Goal: Task Accomplishment & Management: Complete application form

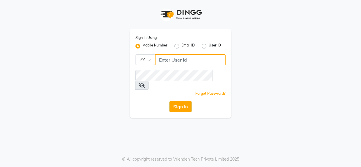
type input "7078224660"
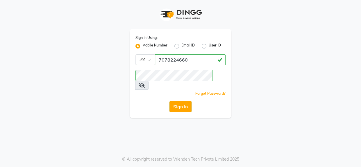
click at [183, 101] on button "Sign In" at bounding box center [180, 106] width 22 height 11
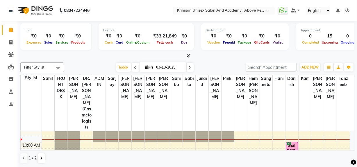
scroll to position [46, 0]
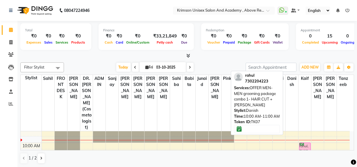
drag, startPoint x: 288, startPoint y: 139, endPoint x: 298, endPoint y: 139, distance: 9.3
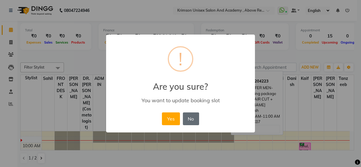
click at [198, 116] on button "No" at bounding box center [191, 118] width 16 height 13
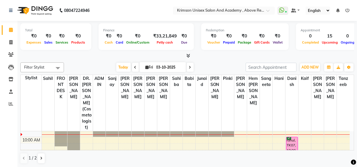
scroll to position [52, 0]
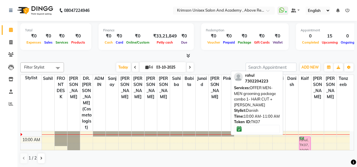
drag, startPoint x: 292, startPoint y: 134, endPoint x: 300, endPoint y: 135, distance: 8.4
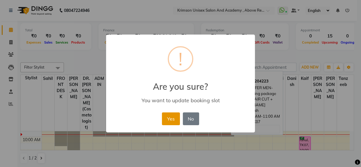
click at [167, 119] on button "Yes" at bounding box center [171, 118] width 18 height 13
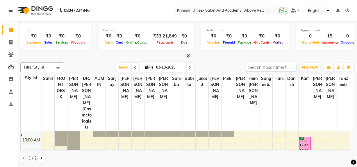
scroll to position [51, 0]
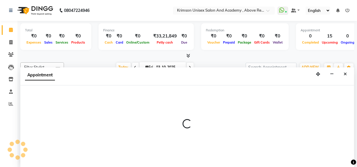
scroll to position [0, 0]
select select "80963"
select select "tentative"
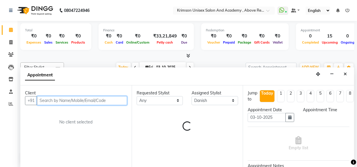
select select "660"
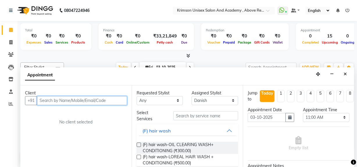
paste input "95555 17796"
click at [54, 100] on input "95555 17796" at bounding box center [70, 100] width 66 height 9
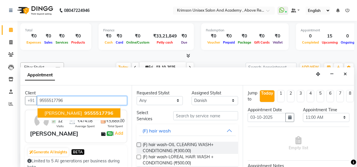
click at [67, 110] on span "[PERSON_NAME]" at bounding box center [62, 113] width 37 height 6
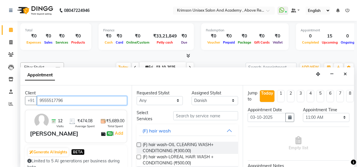
type input "9555517796"
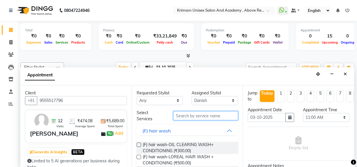
click at [191, 113] on input "text" at bounding box center [205, 115] width 65 height 9
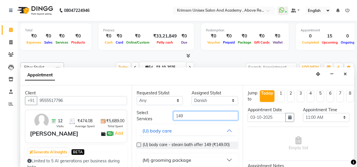
scroll to position [21, 0]
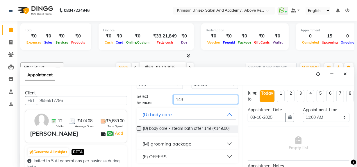
type input "149"
click at [180, 145] on div "(M) grooming package" at bounding box center [166, 143] width 49 height 7
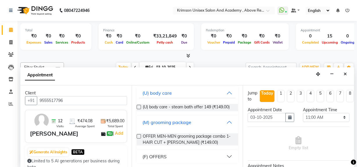
scroll to position [42, 0]
click at [137, 136] on label at bounding box center [139, 136] width 4 height 4
click at [137, 136] on input "checkbox" at bounding box center [139, 137] width 4 height 4
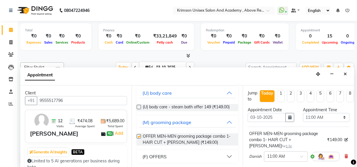
checkbox input "false"
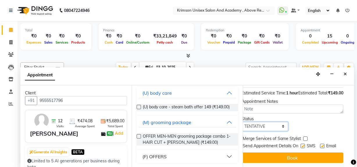
click at [263, 122] on select "Select TENTATIVE CONFIRM CHECK-IN UPCOMING" at bounding box center [264, 126] width 46 height 9
select select "confirm booking"
click at [241, 122] on select "Select TENTATIVE CONFIRM CHECK-IN UPCOMING" at bounding box center [264, 126] width 46 height 9
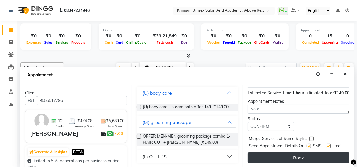
click at [272, 153] on button "Book" at bounding box center [299, 158] width 102 height 10
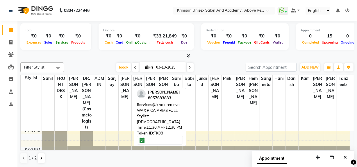
scroll to position [255, 0]
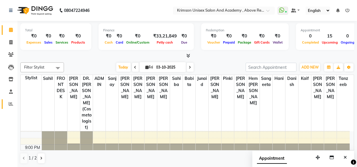
click at [11, 104] on icon at bounding box center [11, 104] width 4 height 4
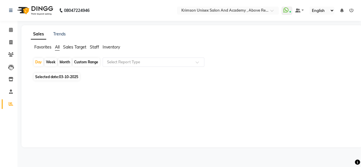
click at [92, 47] on span "Staff" at bounding box center [94, 46] width 9 height 5
click at [68, 73] on span "03-10-2025" at bounding box center [68, 73] width 19 height 4
select select "10"
select select "2025"
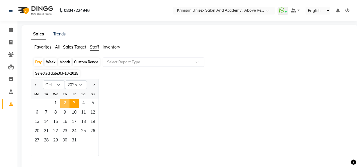
click at [67, 105] on span "2" at bounding box center [64, 103] width 9 height 9
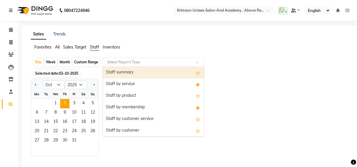
click at [125, 66] on div "Select Report Type" at bounding box center [154, 62] width 102 height 9
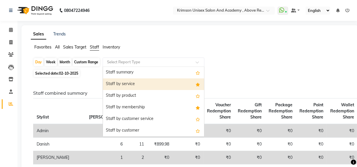
click at [133, 86] on div "Staff by service" at bounding box center [153, 84] width 101 height 12
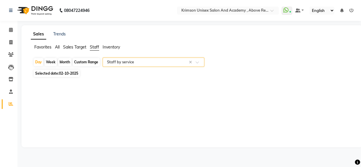
select select "csv"
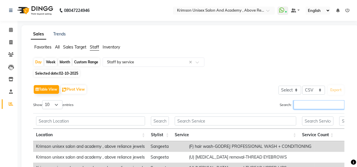
click at [296, 108] on input "Search:" at bounding box center [318, 104] width 51 height 9
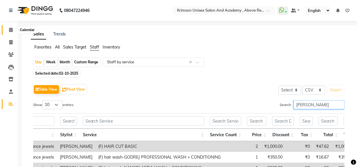
type input "[PERSON_NAME]"
click at [11, 28] on icon at bounding box center [11, 30] width 4 height 4
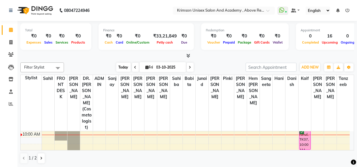
click at [121, 66] on span "Today" at bounding box center [123, 67] width 15 height 9
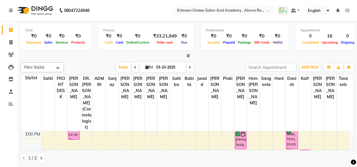
scroll to position [153, 0]
click at [120, 66] on span "Today" at bounding box center [123, 67] width 15 height 9
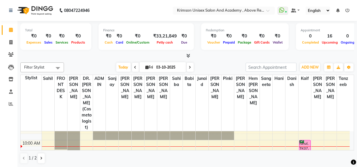
scroll to position [48, 0]
click at [124, 65] on span "Today" at bounding box center [123, 67] width 15 height 9
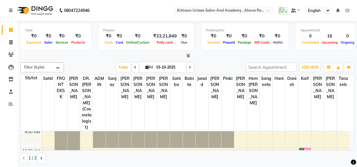
scroll to position [53, 0]
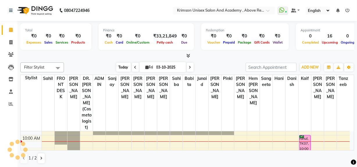
click at [119, 64] on span "Today" at bounding box center [123, 67] width 15 height 9
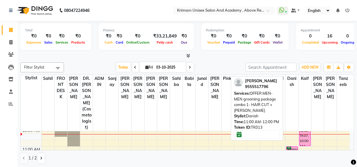
scroll to position [55, 0]
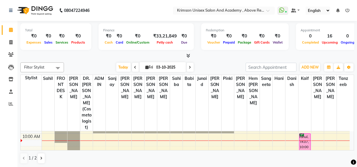
click at [123, 61] on div "Filter Stylist Select All ADMIN [PERSON_NAME] [PERSON_NAME] Danish DR. DIVYA (c…" at bounding box center [186, 113] width 333 height 106
click at [122, 63] on span "Today" at bounding box center [123, 67] width 15 height 9
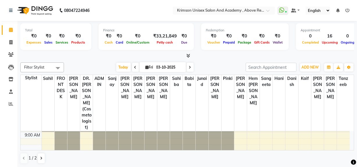
scroll to position [38, 0]
click at [120, 64] on span "Today" at bounding box center [123, 67] width 15 height 9
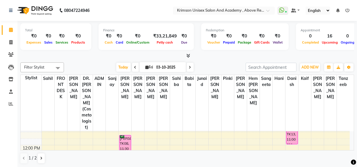
scroll to position [82, 0]
click at [119, 65] on span "Today" at bounding box center [123, 67] width 15 height 9
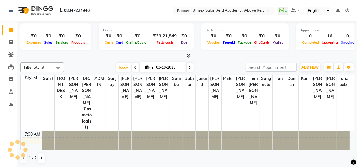
scroll to position [58, 0]
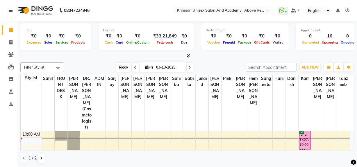
click at [123, 69] on span "Today" at bounding box center [123, 67] width 15 height 9
click at [119, 67] on span "Today" at bounding box center [123, 67] width 15 height 9
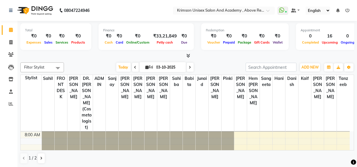
scroll to position [57, 0]
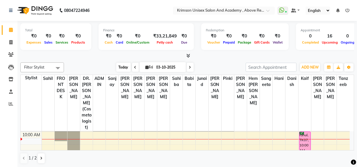
click at [120, 64] on span "Today" at bounding box center [123, 67] width 15 height 9
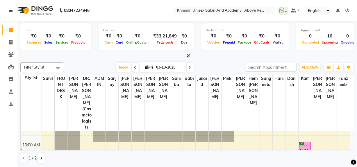
scroll to position [47, 0]
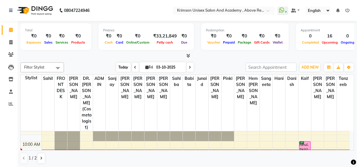
click at [123, 64] on span "Today" at bounding box center [123, 67] width 15 height 9
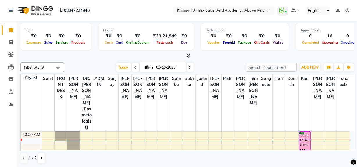
scroll to position [58, 0]
click at [122, 67] on span "Today" at bounding box center [123, 67] width 15 height 9
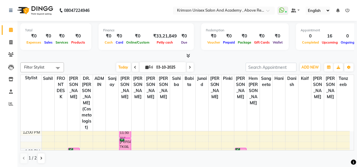
scroll to position [97, 0]
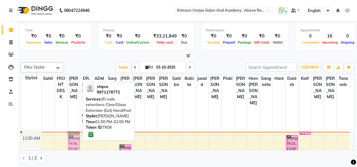
drag, startPoint x: 73, startPoint y: 143, endPoint x: 71, endPoint y: 130, distance: 12.8
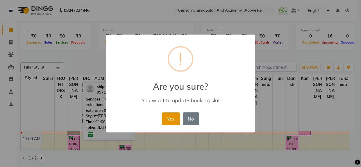
click at [169, 116] on button "Yes" at bounding box center [171, 118] width 18 height 13
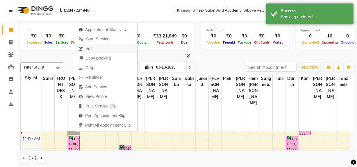
click at [91, 49] on span "Edit" at bounding box center [88, 49] width 7 height 6
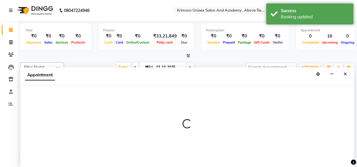
scroll to position [0, 0]
select select "tentative"
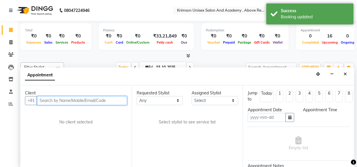
type input "03-10-2025"
select select "confirm booking"
select select "41053"
select select "660"
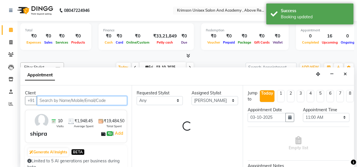
scroll to position [58, 0]
select select "2840"
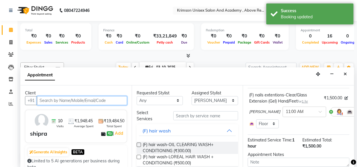
scroll to position [39, 0]
click at [286, 110] on input "text" at bounding box center [299, 111] width 26 height 6
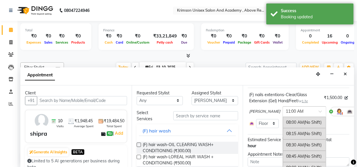
scroll to position [135, 0]
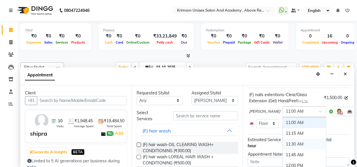
click at [283, 141] on div "11:30 AM" at bounding box center [304, 144] width 43 height 11
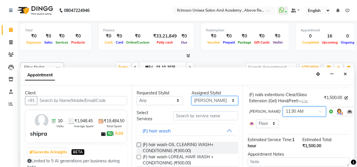
click at [204, 97] on select "Select ADMIN [PERSON_NAME] [PERSON_NAME] Danish DR. [PERSON_NAME] (cosmetologis…" at bounding box center [214, 100] width 46 height 9
select select "84643"
click at [191, 96] on select "Select ADMIN [PERSON_NAME] [PERSON_NAME] Danish DR. [PERSON_NAME] (cosmetologis…" at bounding box center [214, 100] width 46 height 9
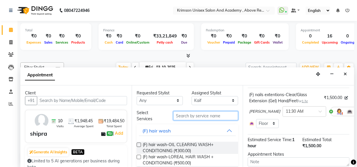
click at [197, 117] on input "text" at bounding box center [205, 115] width 65 height 9
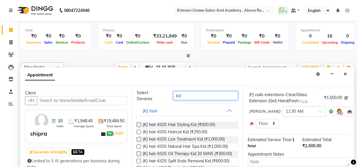
scroll to position [21, 0]
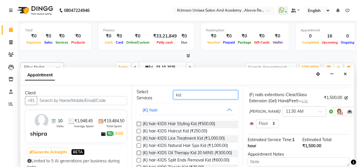
type input "kid"
click at [139, 130] on label at bounding box center [139, 131] width 4 height 4
click at [139, 130] on input "checkbox" at bounding box center [139, 132] width 4 height 4
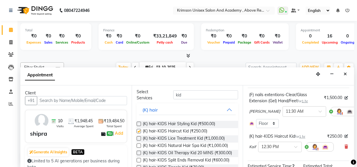
checkbox input "false"
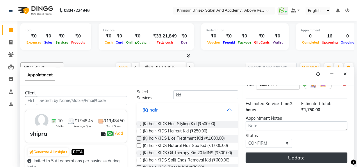
click at [284, 153] on button "Update" at bounding box center [296, 158] width 102 height 10
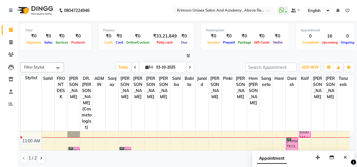
scroll to position [70, 0]
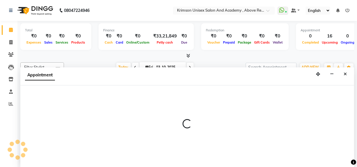
scroll to position [0, 0]
select select "84643"
select select "tentative"
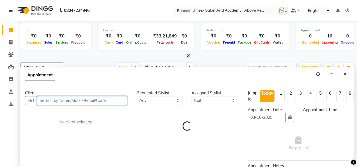
select select "675"
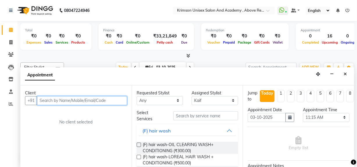
click at [72, 99] on input "text" at bounding box center [82, 100] width 90 height 9
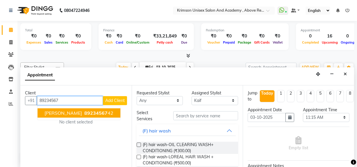
click at [84, 112] on span "89234567" at bounding box center [95, 113] width 23 height 6
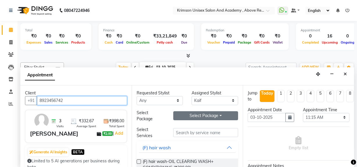
type input "8923456742"
click at [220, 114] on button "Select Package Toggle Dropdown" at bounding box center [205, 115] width 65 height 9
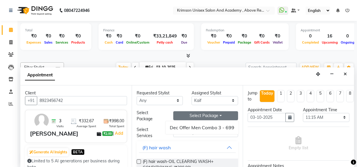
click at [215, 116] on button "Select Package Toggle Dropdown" at bounding box center [205, 115] width 65 height 9
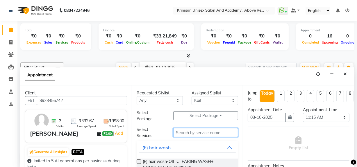
click at [213, 133] on input "text" at bounding box center [205, 132] width 65 height 9
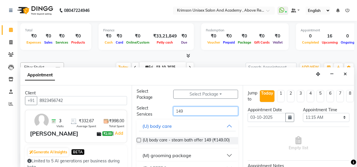
scroll to position [38, 0]
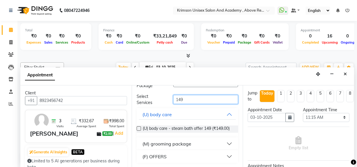
type input "149"
click at [188, 144] on div "(M) grooming package" at bounding box center [166, 143] width 49 height 7
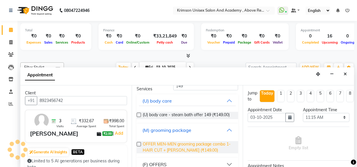
scroll to position [47, 0]
click at [173, 151] on span "OFFER MEN-MEN grooming package combo 1- HAIR CUT + [PERSON_NAME] (₹149.00)" at bounding box center [188, 147] width 91 height 12
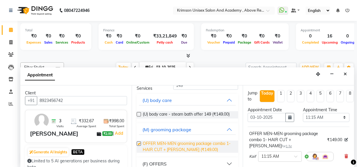
checkbox input "false"
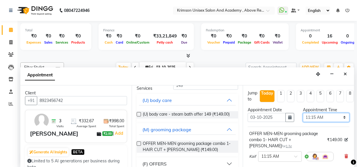
click at [340, 119] on select "Select 08:00 AM 08:15 AM 08:30 AM 08:45 AM 09:00 AM 09:15 AM 09:30 AM 09:45 AM …" at bounding box center [326, 117] width 46 height 9
select select "690"
click at [303, 113] on select "Select 08:00 AM 08:15 AM 08:30 AM 08:45 AM 09:00 AM 09:15 AM 09:30 AM 09:45 AM …" at bounding box center [326, 117] width 46 height 9
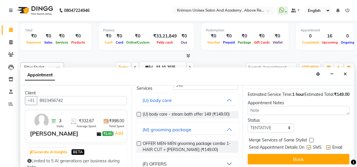
scroll to position [91, 0]
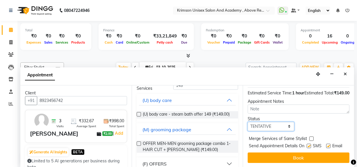
click at [286, 122] on select "Select TENTATIVE CONFIRM CHECK-IN UPCOMING" at bounding box center [271, 126] width 46 height 9
select select "confirm booking"
click at [248, 122] on select "Select TENTATIVE CONFIRM CHECK-IN UPCOMING" at bounding box center [271, 126] width 46 height 9
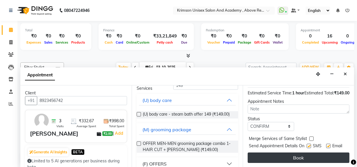
click at [297, 154] on button "Book" at bounding box center [299, 158] width 102 height 10
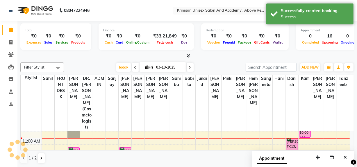
scroll to position [0, 0]
